Goal: Find specific page/section

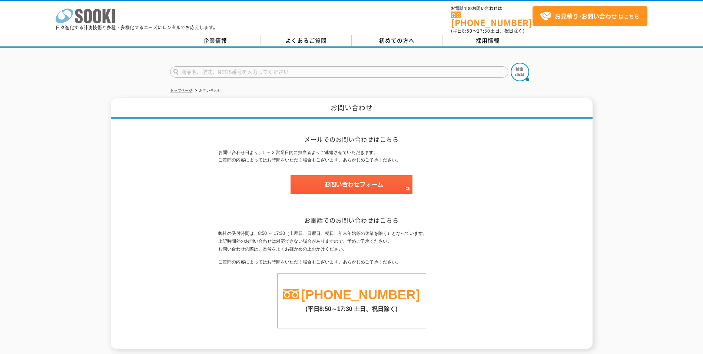
click at [97, 16] on icon "株式会社 ソーキ" at bounding box center [85, 16] width 59 height 15
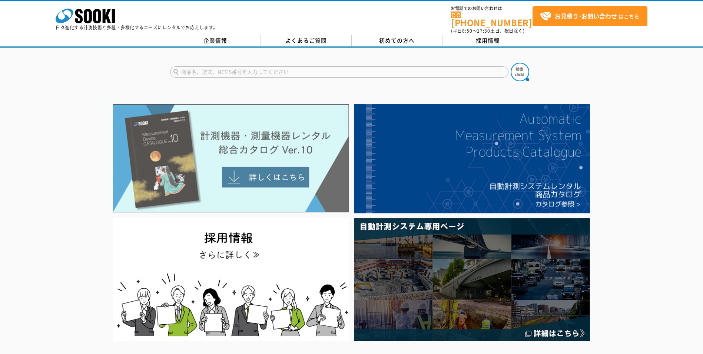
click at [225, 162] on img at bounding box center [231, 158] width 236 height 108
